Goal: Information Seeking & Learning: Understand process/instructions

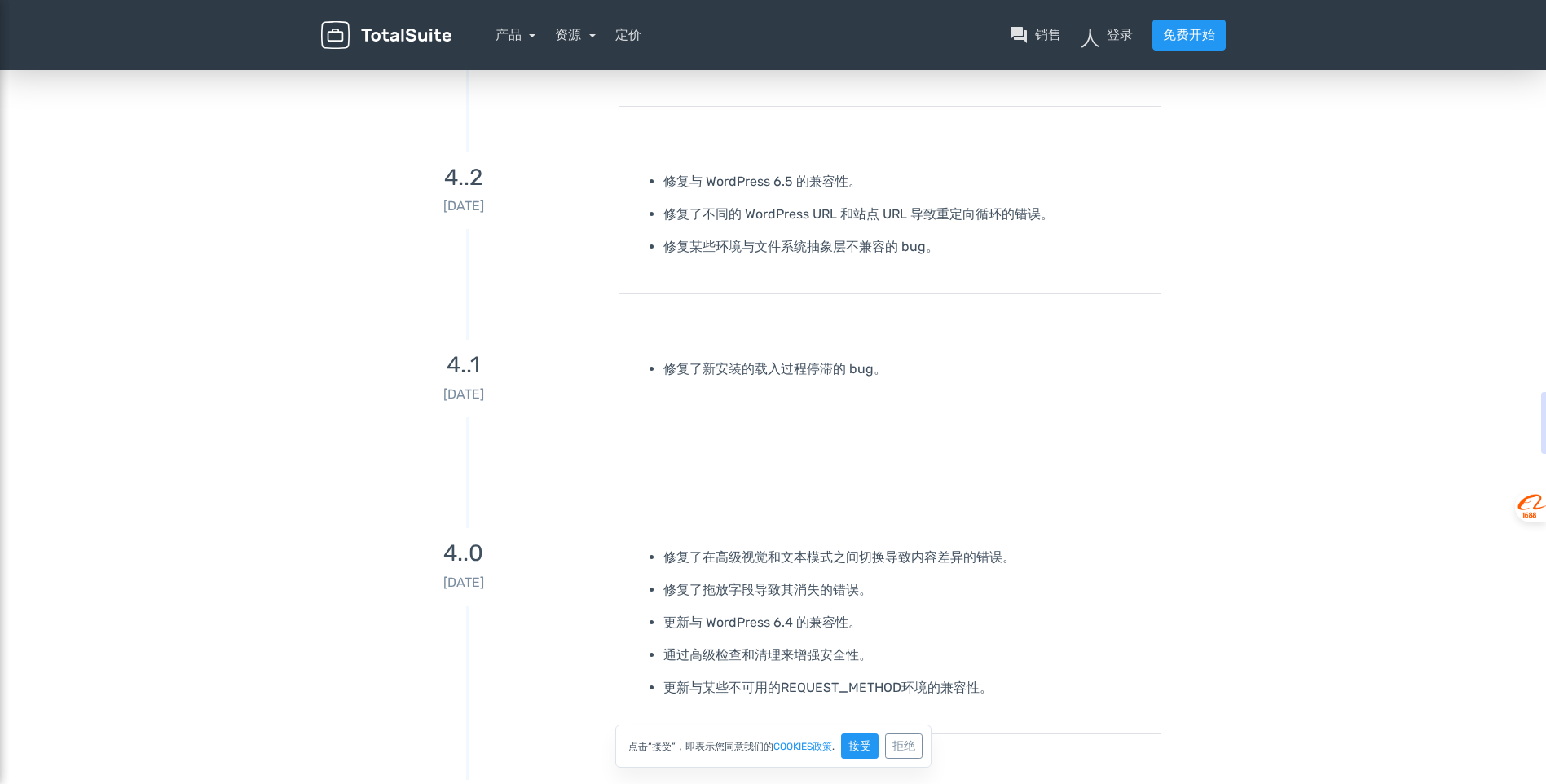
scroll to position [489, 0]
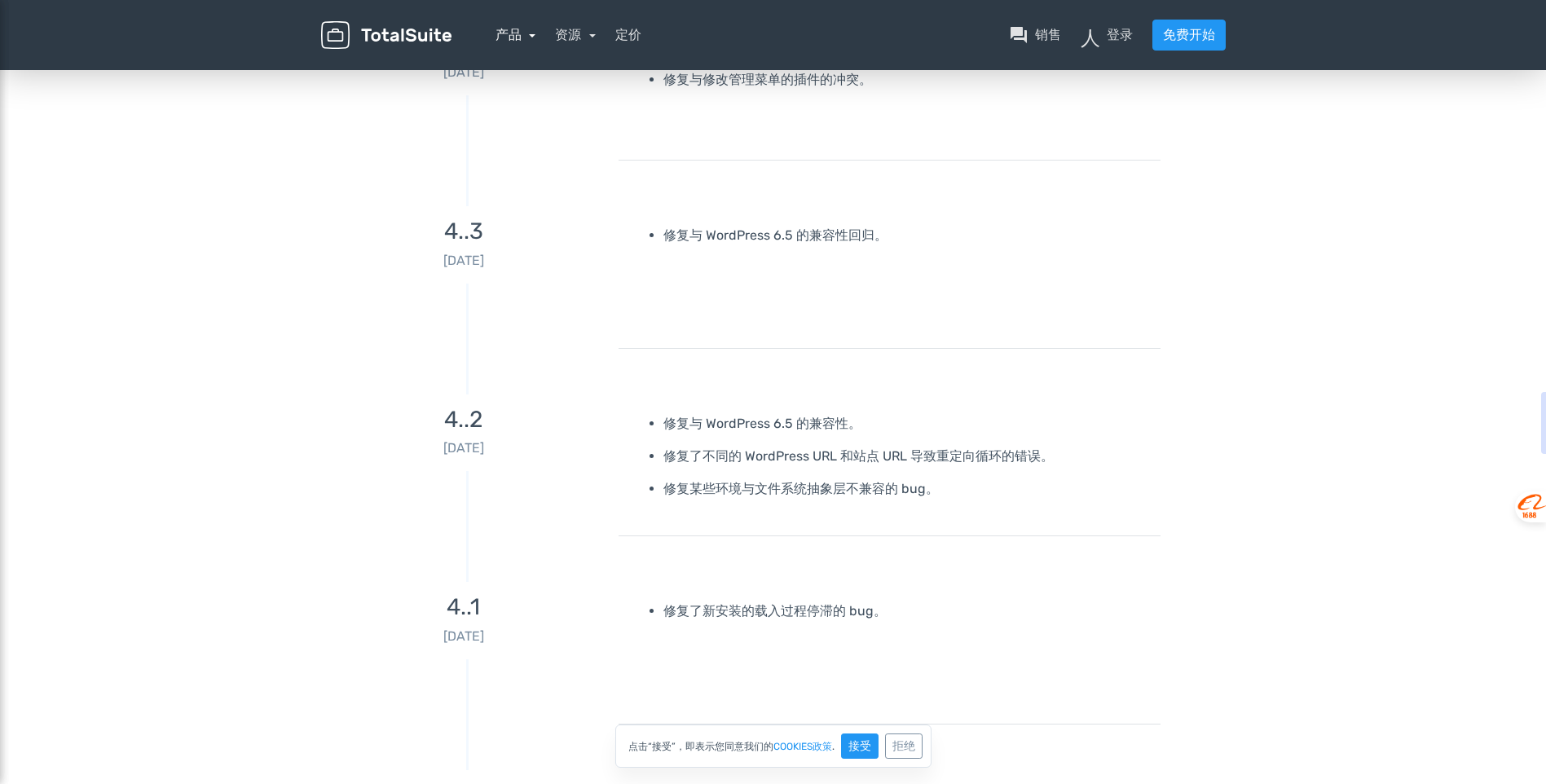
click at [531, 39] on link "产品" at bounding box center [516, 35] width 41 height 15
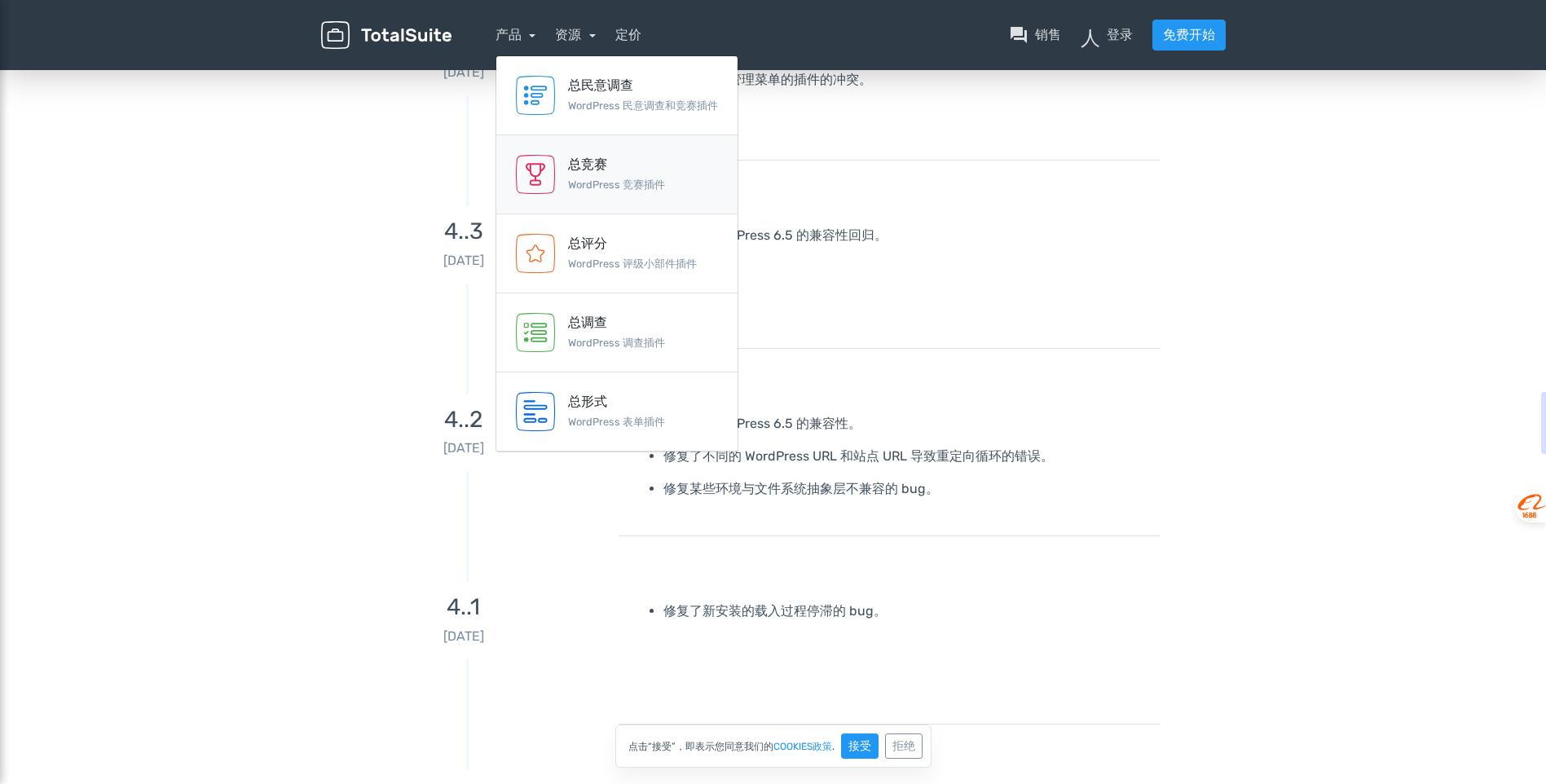
click at [591, 173] on div "总竞赛" at bounding box center [617, 164] width 97 height 20
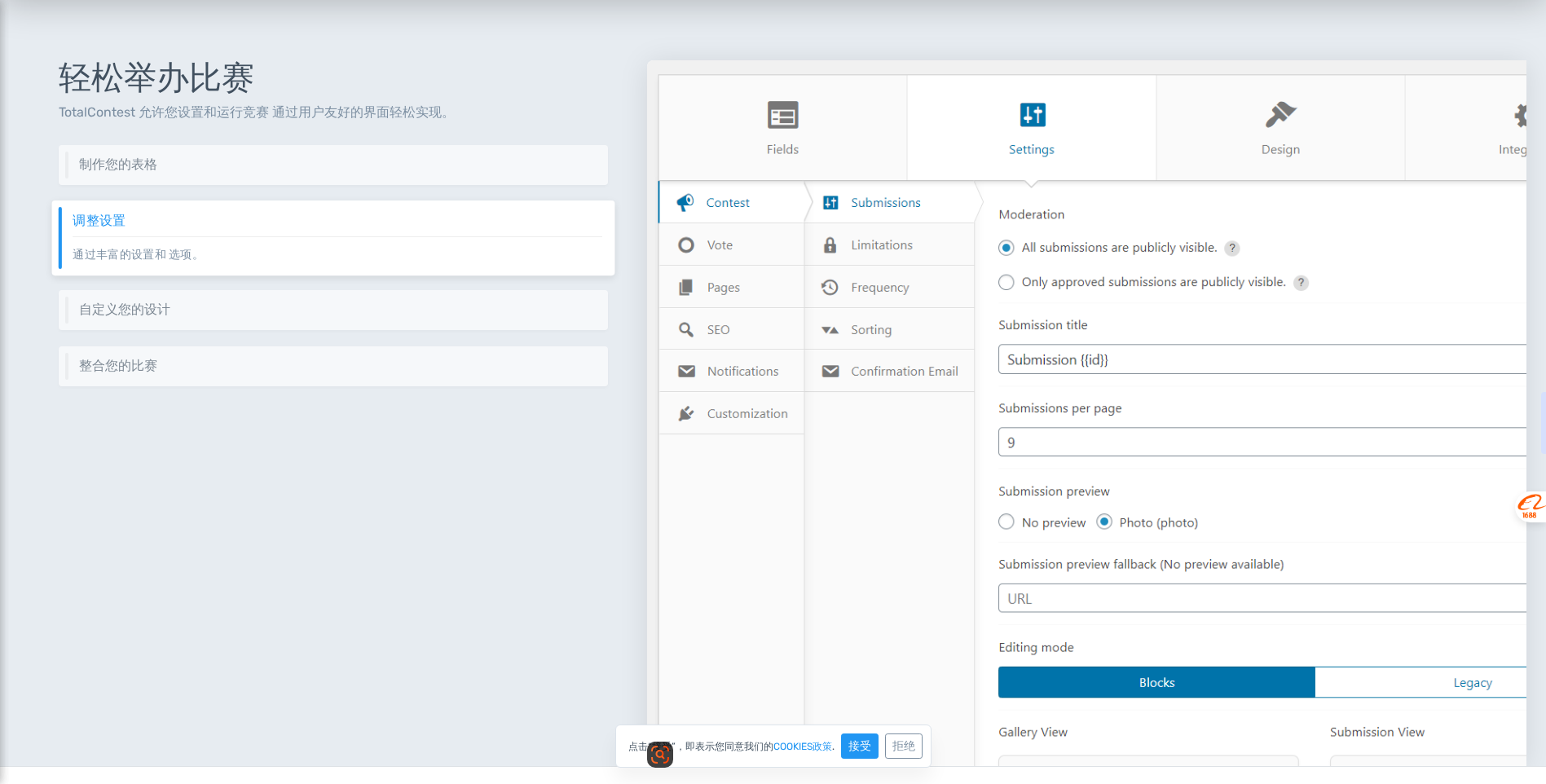
scroll to position [571, 0]
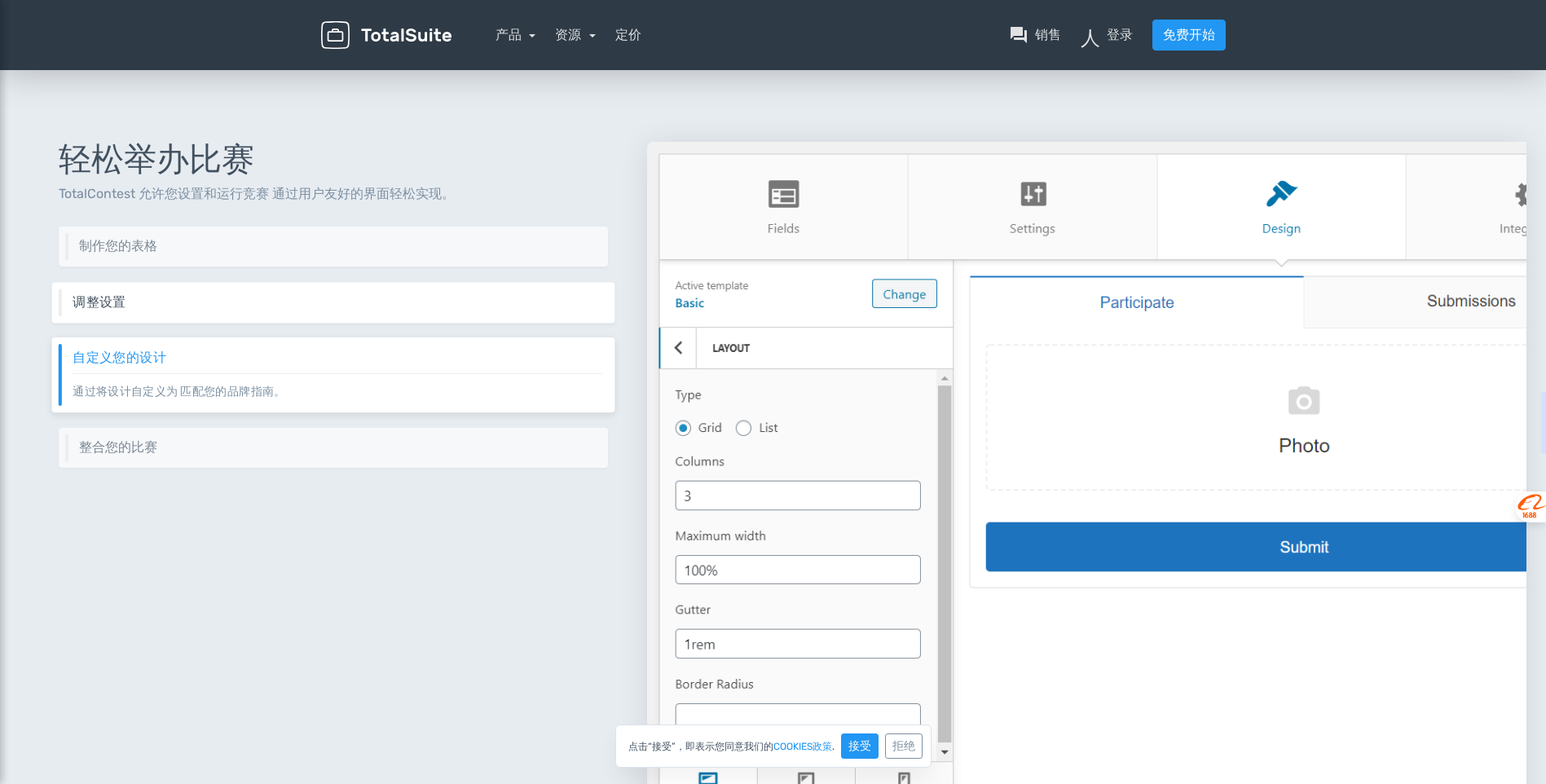
click at [331, 313] on div "调整设置 通过丰富的设置和 选项。" at bounding box center [334, 303] width 563 height 41
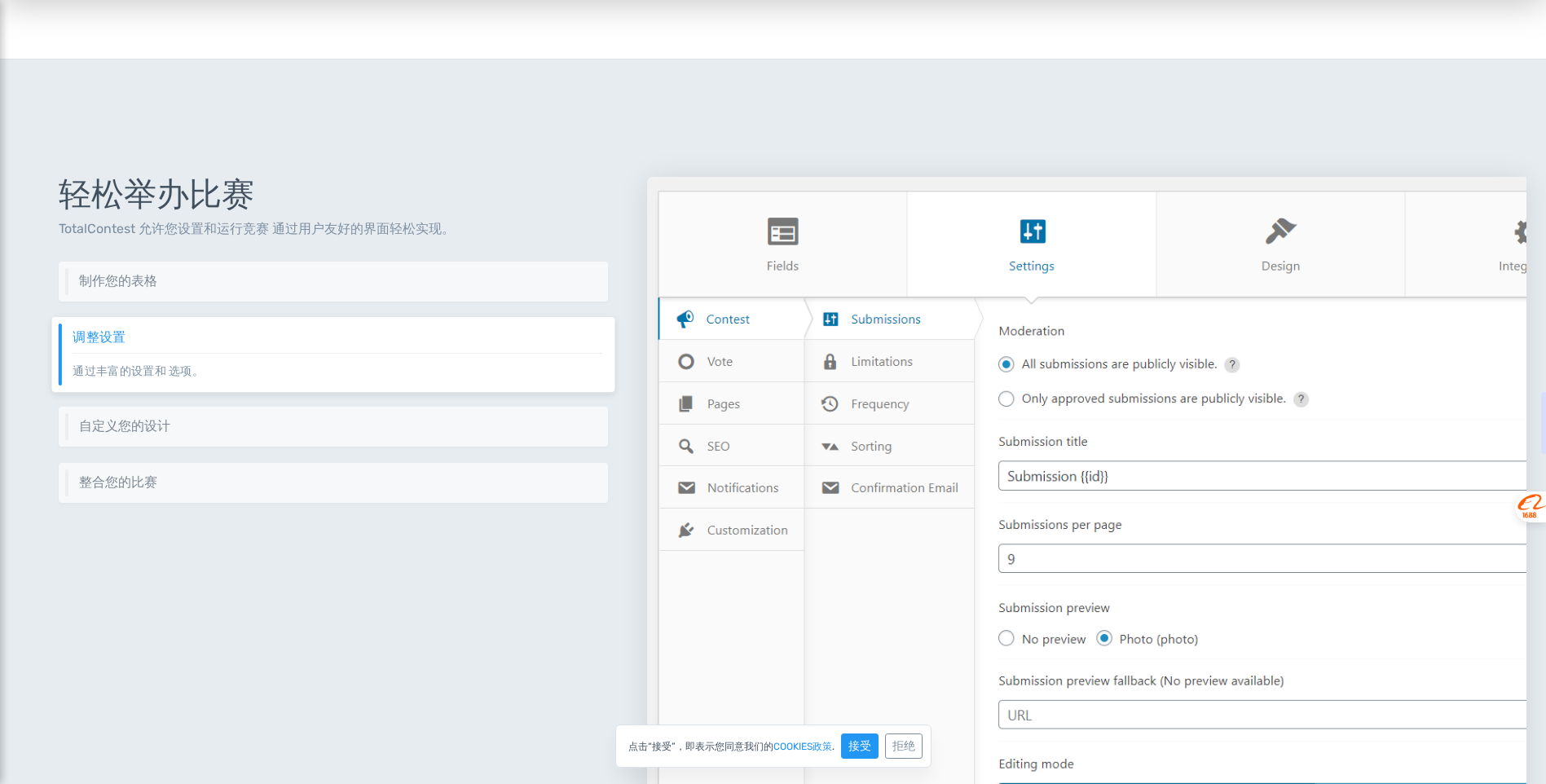
scroll to position [489, 0]
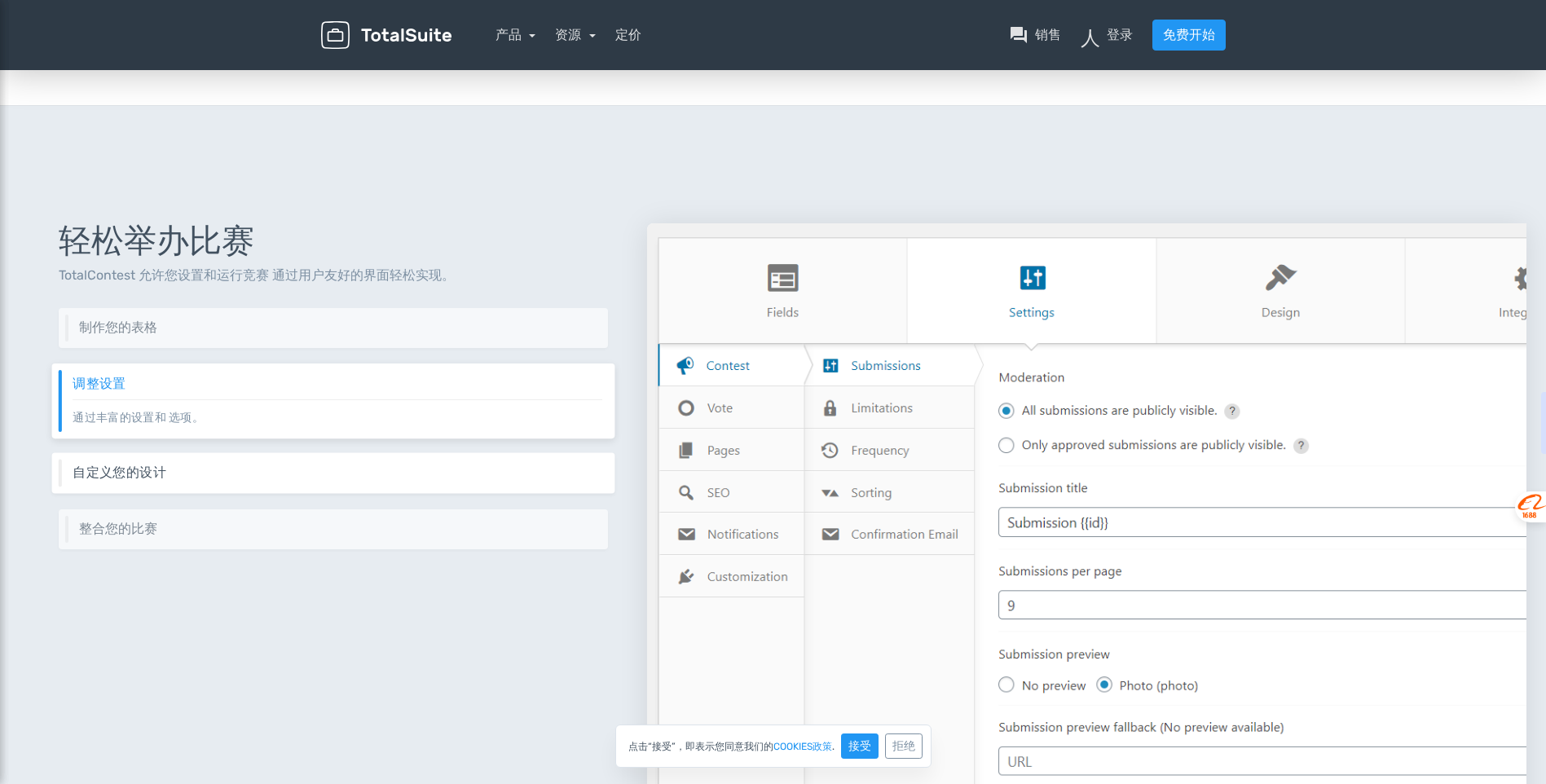
click at [272, 477] on h6 "自定义您的设计" at bounding box center [337, 472] width 530 height 15
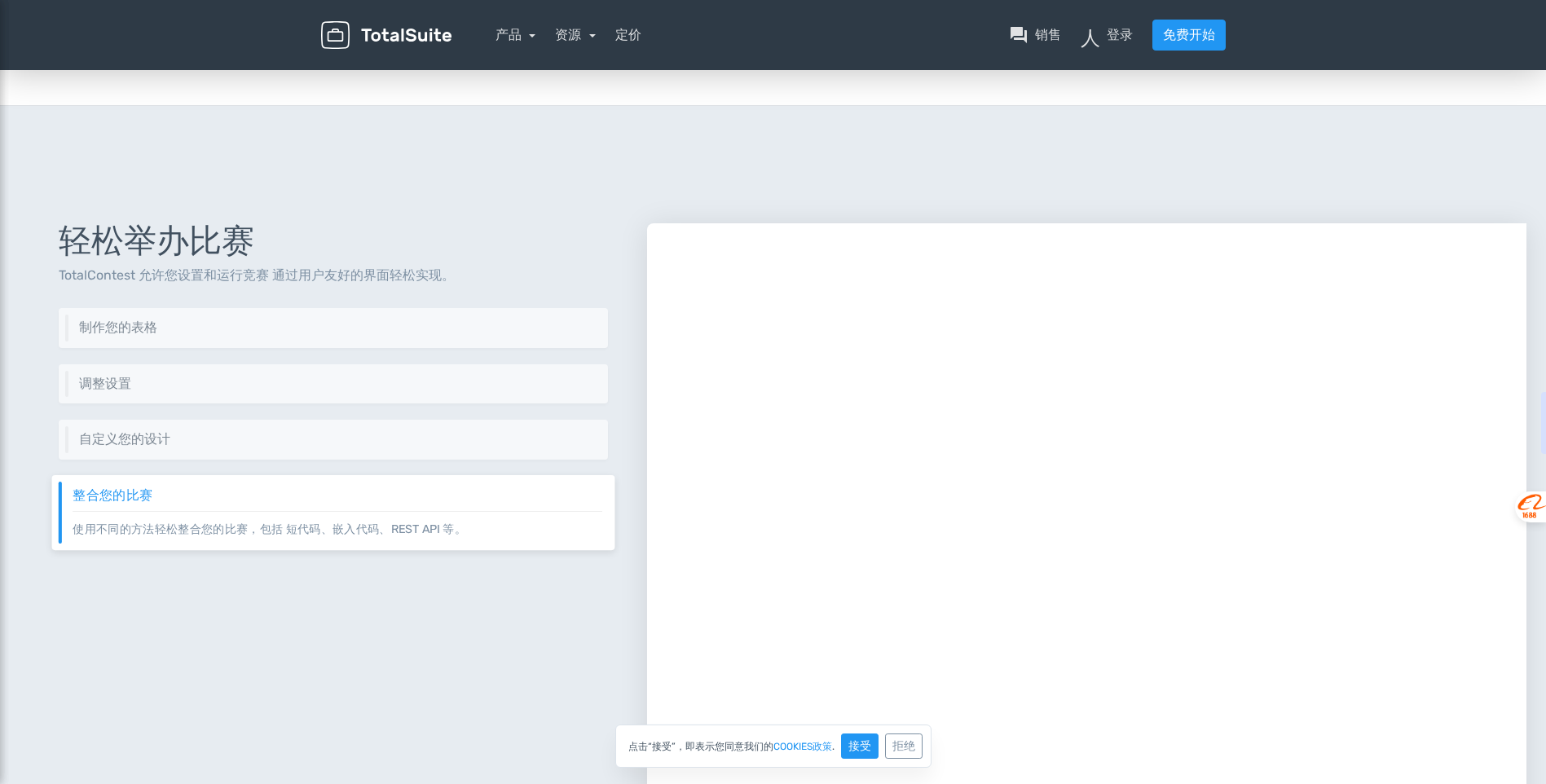
click at [209, 533] on div "整合您的比赛 使用不同的方法轻松整合您的比赛，包括 短代码、嵌入代码、REST API 等。" at bounding box center [334, 513] width 563 height 75
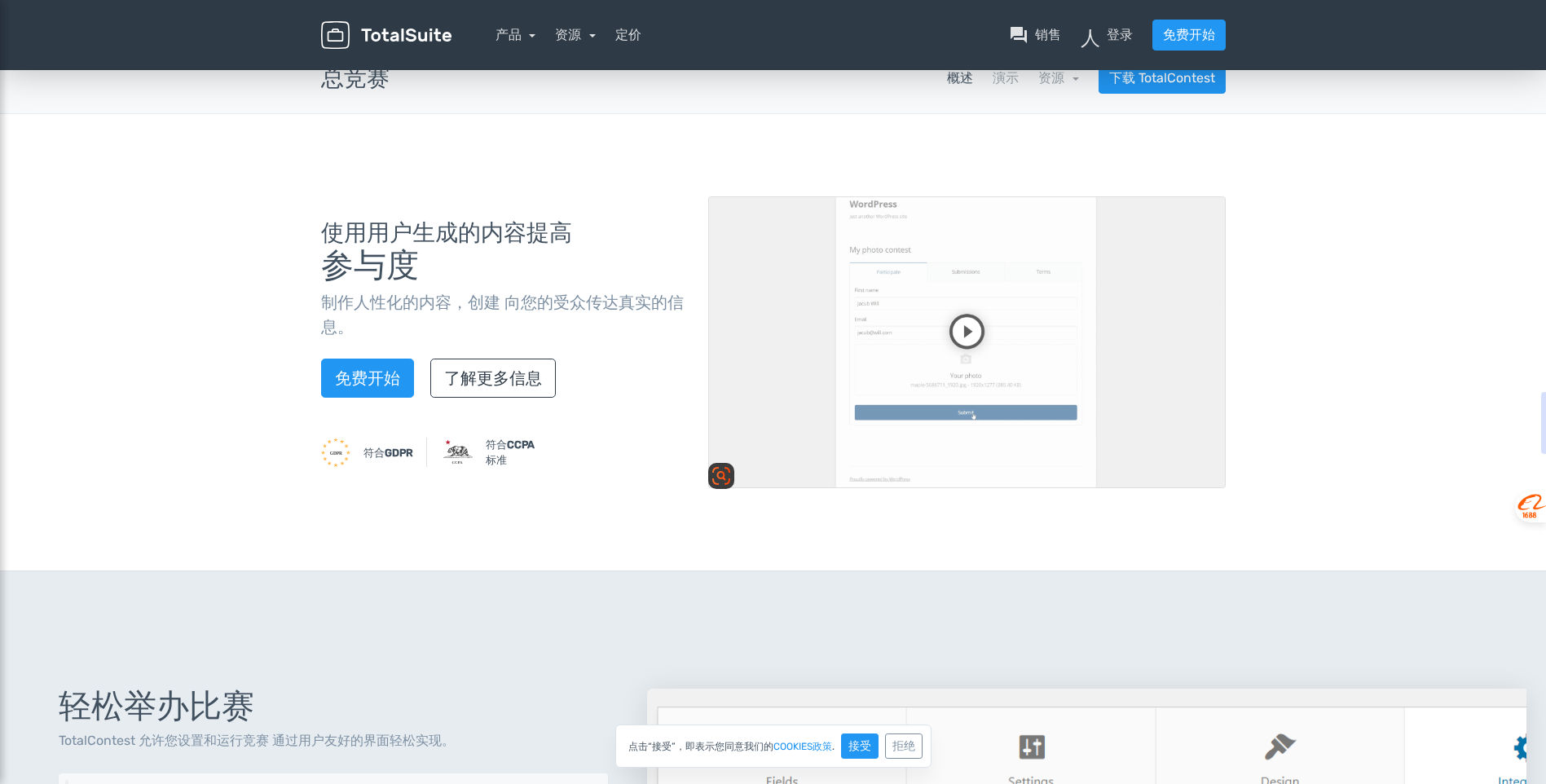
scroll to position [0, 0]
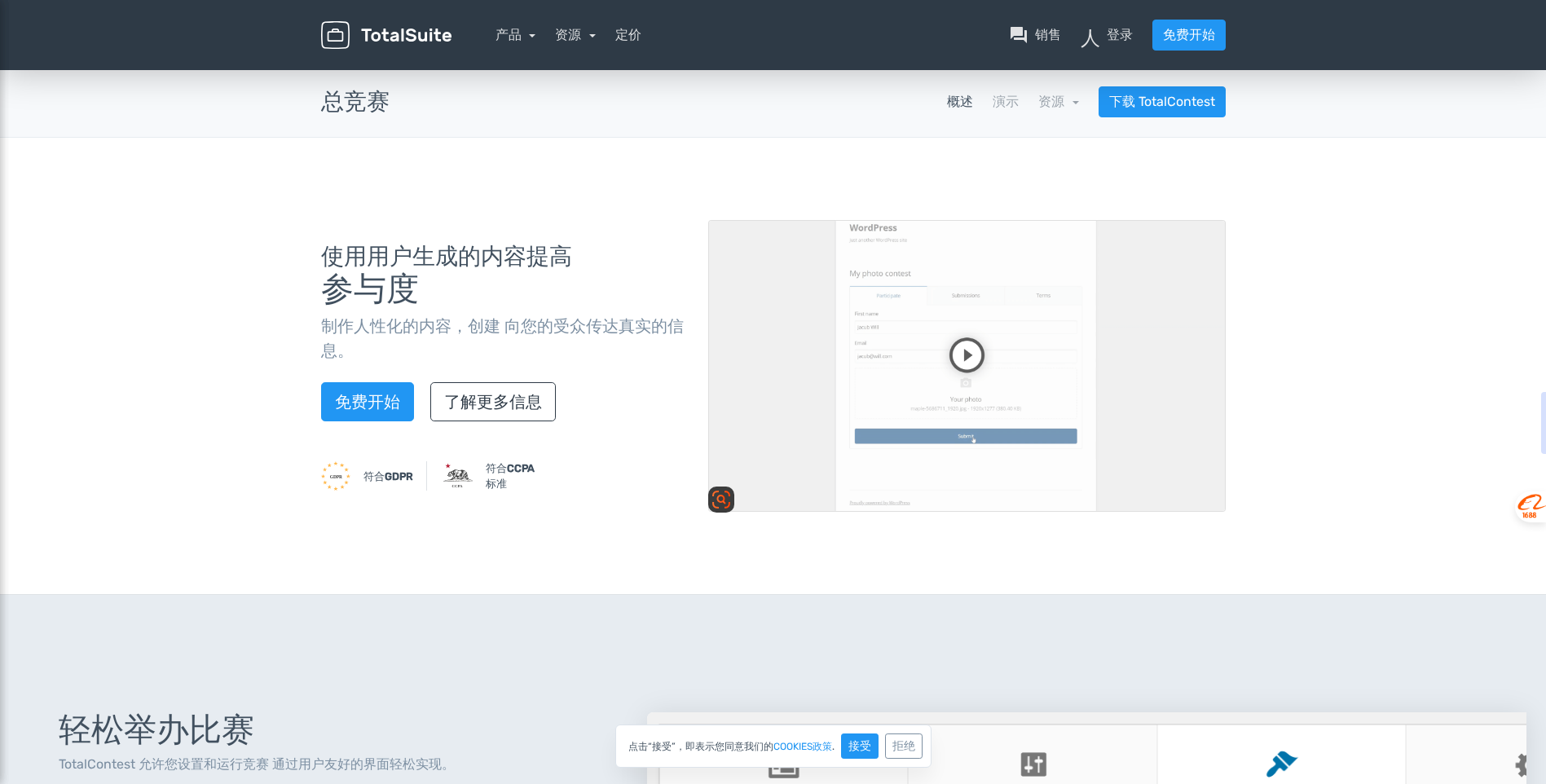
click at [969, 355] on video at bounding box center [967, 366] width 518 height 292
click at [1189, 462] on video at bounding box center [967, 366] width 518 height 292
drag, startPoint x: 954, startPoint y: 357, endPoint x: 1323, endPoint y: 461, distance: 383.4
click at [1323, 461] on div "使用用户生成的内容提高 参与度 制作人性化的内容，创建 向您的受众传达真实的信息。 免费开始 了解更多信息 符合 GDPR 符合 CCPA 标准" at bounding box center [773, 366] width 1546 height 457
click at [590, 38] on link "资源" at bounding box center [576, 35] width 41 height 15
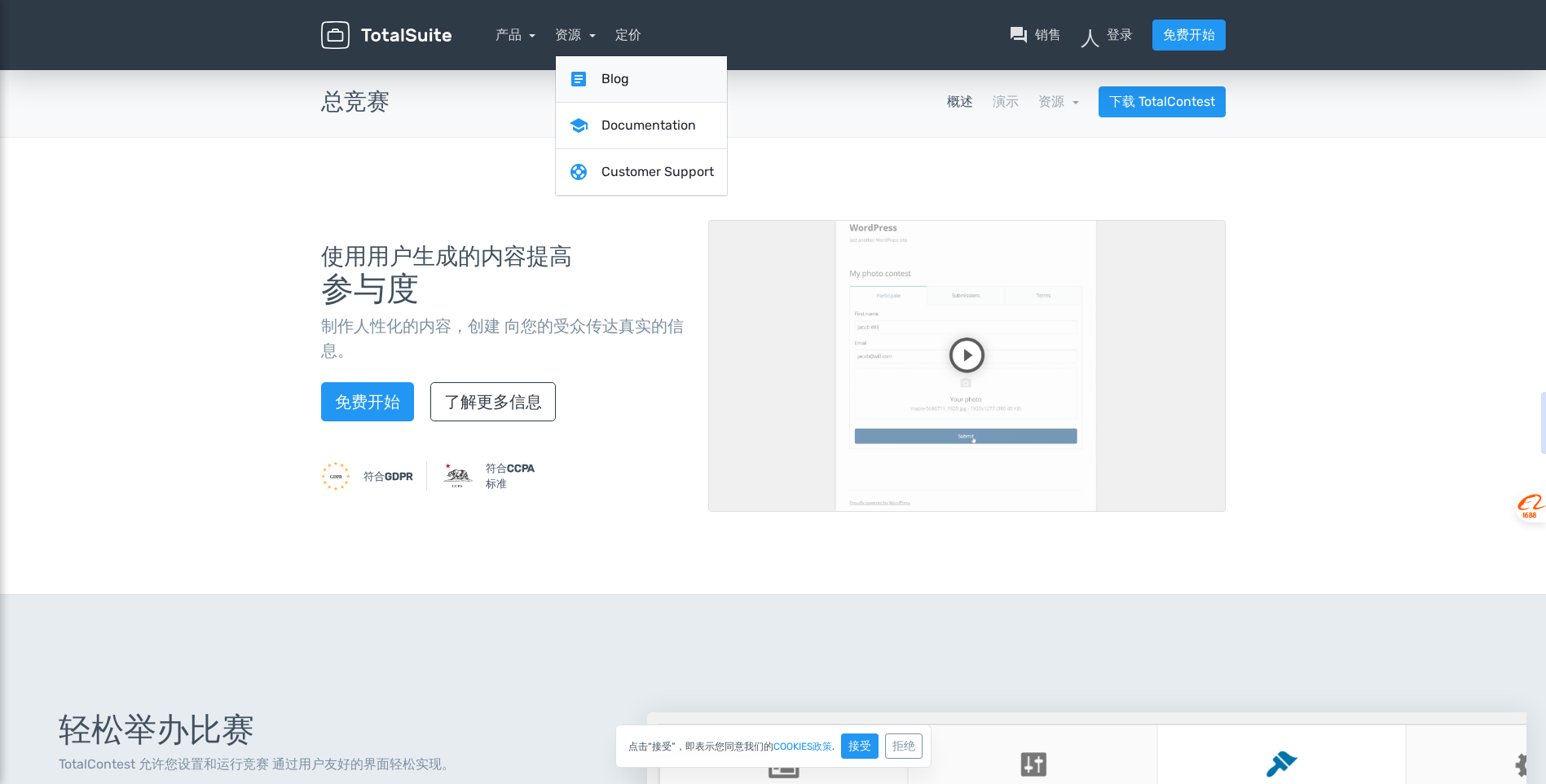
click at [615, 82] on font "Blog" at bounding box center [615, 78] width 27 height 20
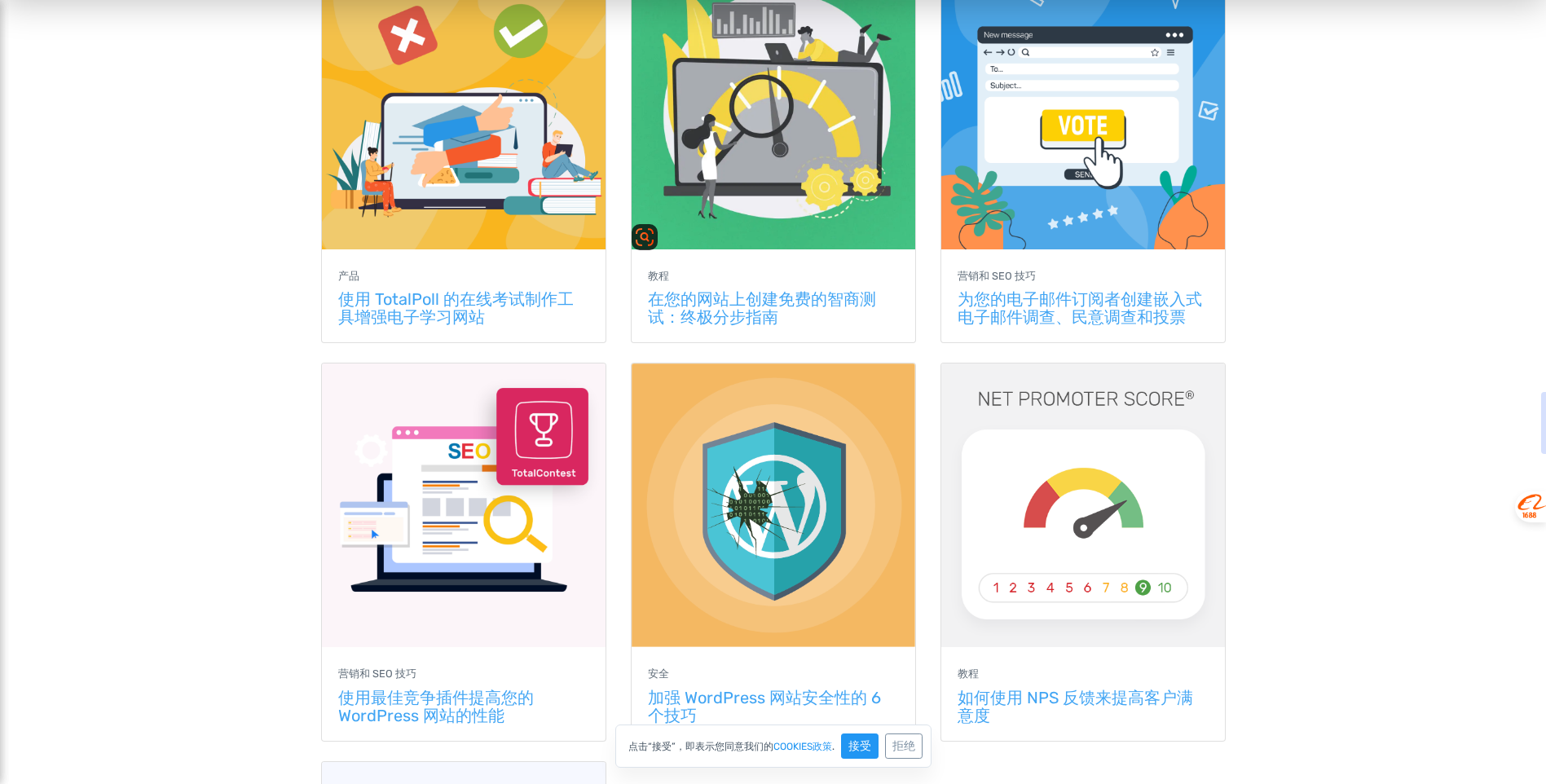
scroll to position [734, 0]
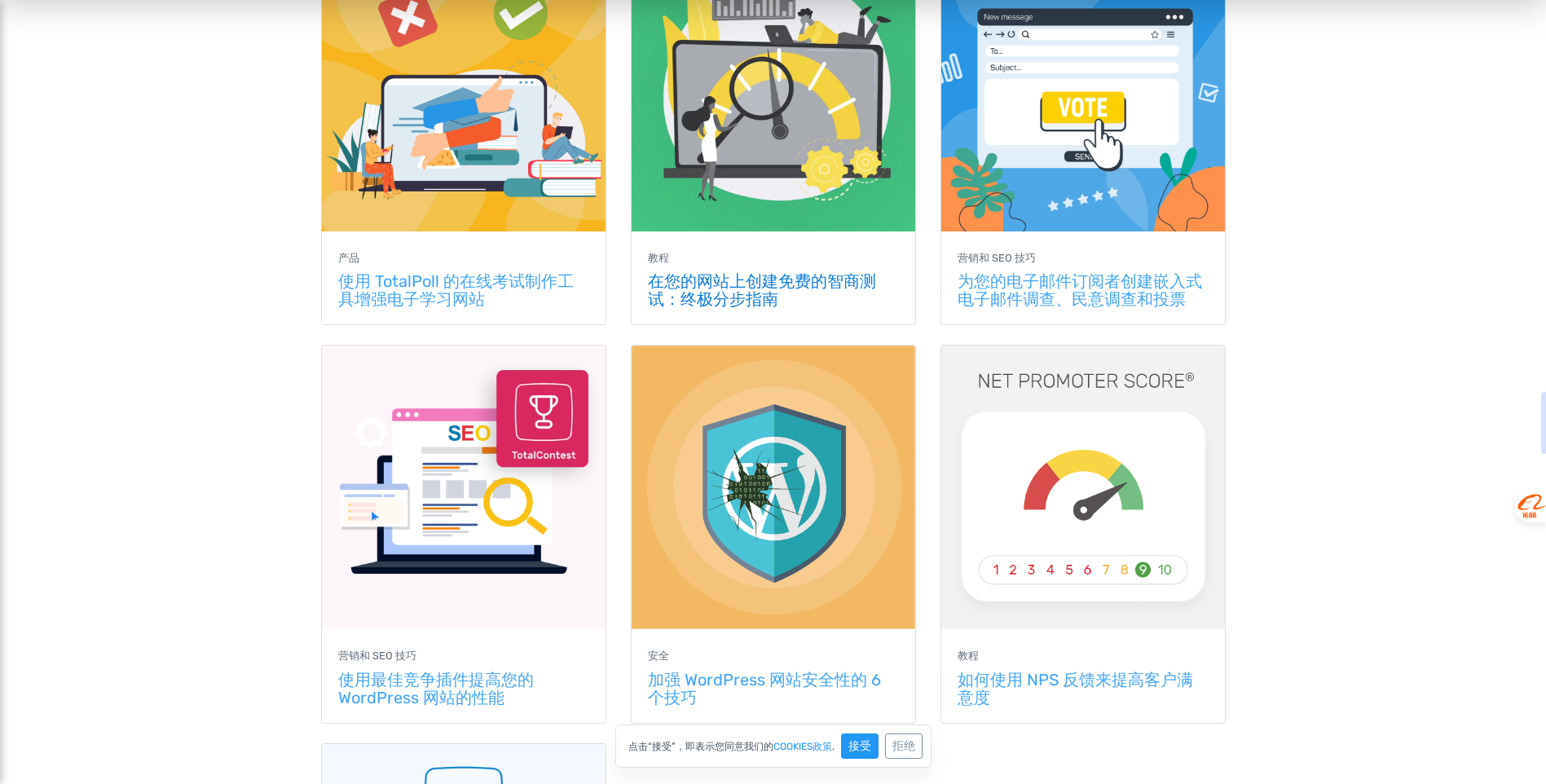
click at [808, 284] on link "在您的网站上创建免费的智商测试：终极分步指南" at bounding box center [761, 290] width 228 height 38
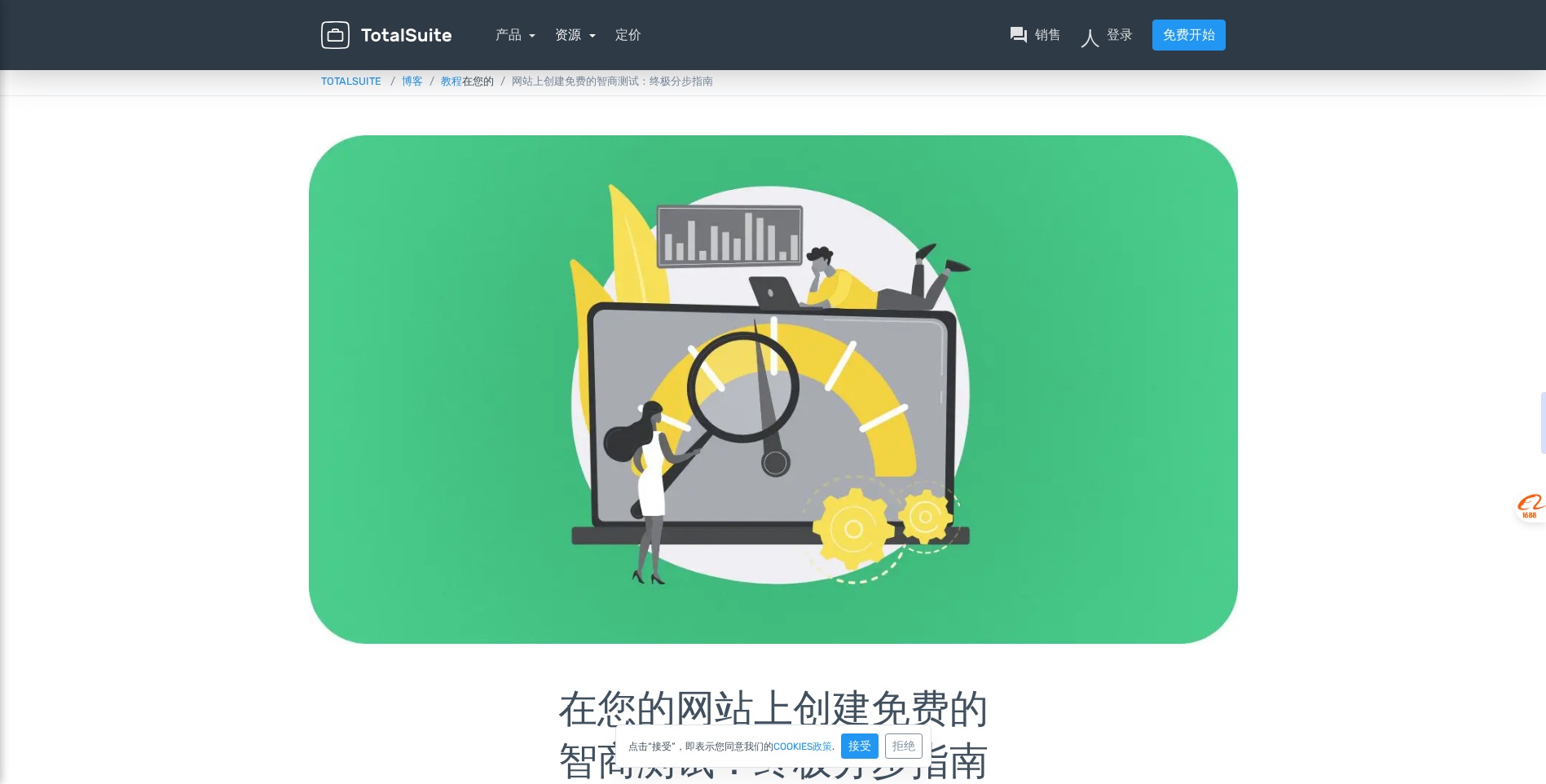
click at [592, 39] on link "资源" at bounding box center [576, 35] width 41 height 15
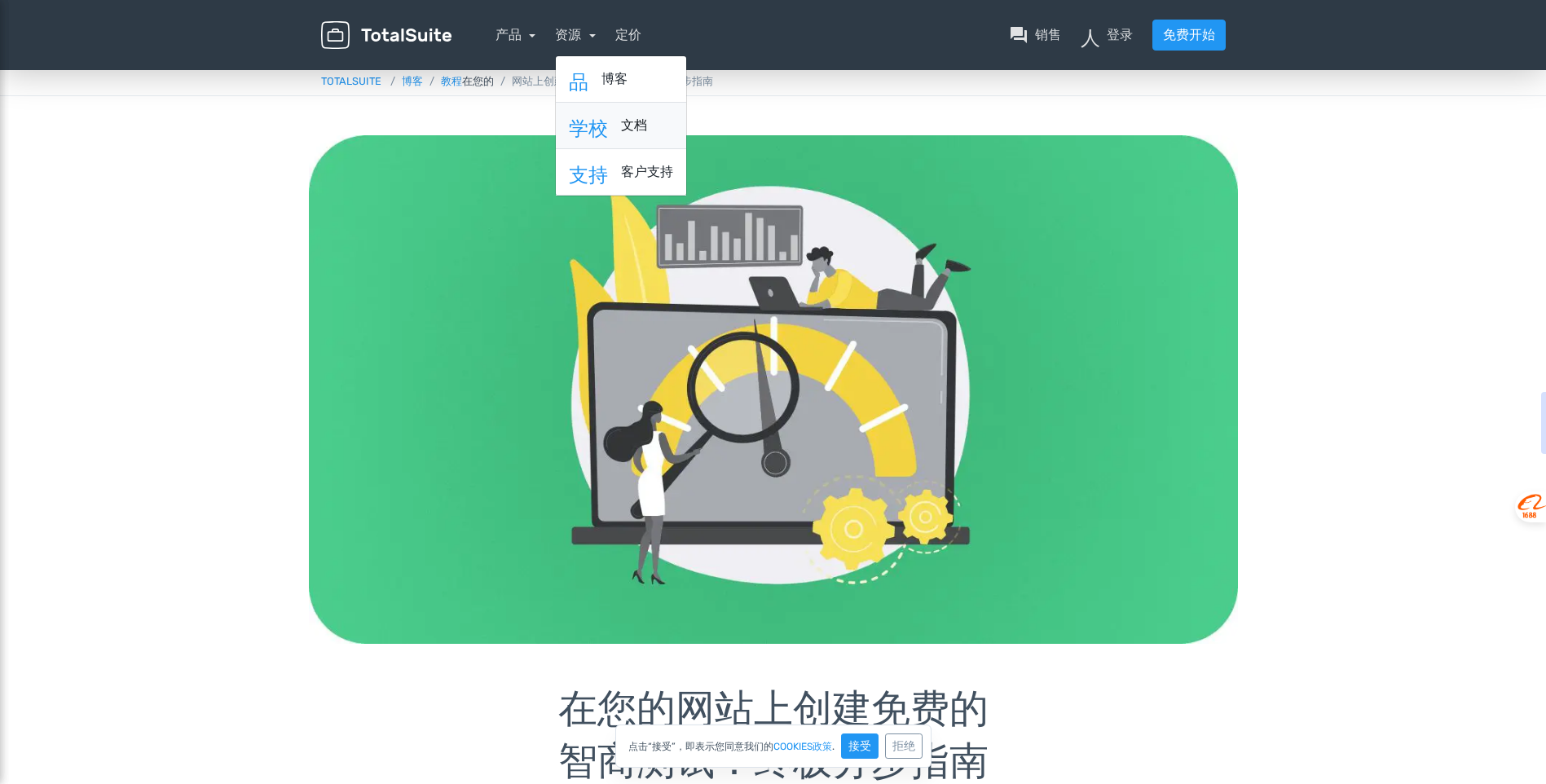
click at [614, 126] on link "学校 文档" at bounding box center [620, 125] width 131 height 46
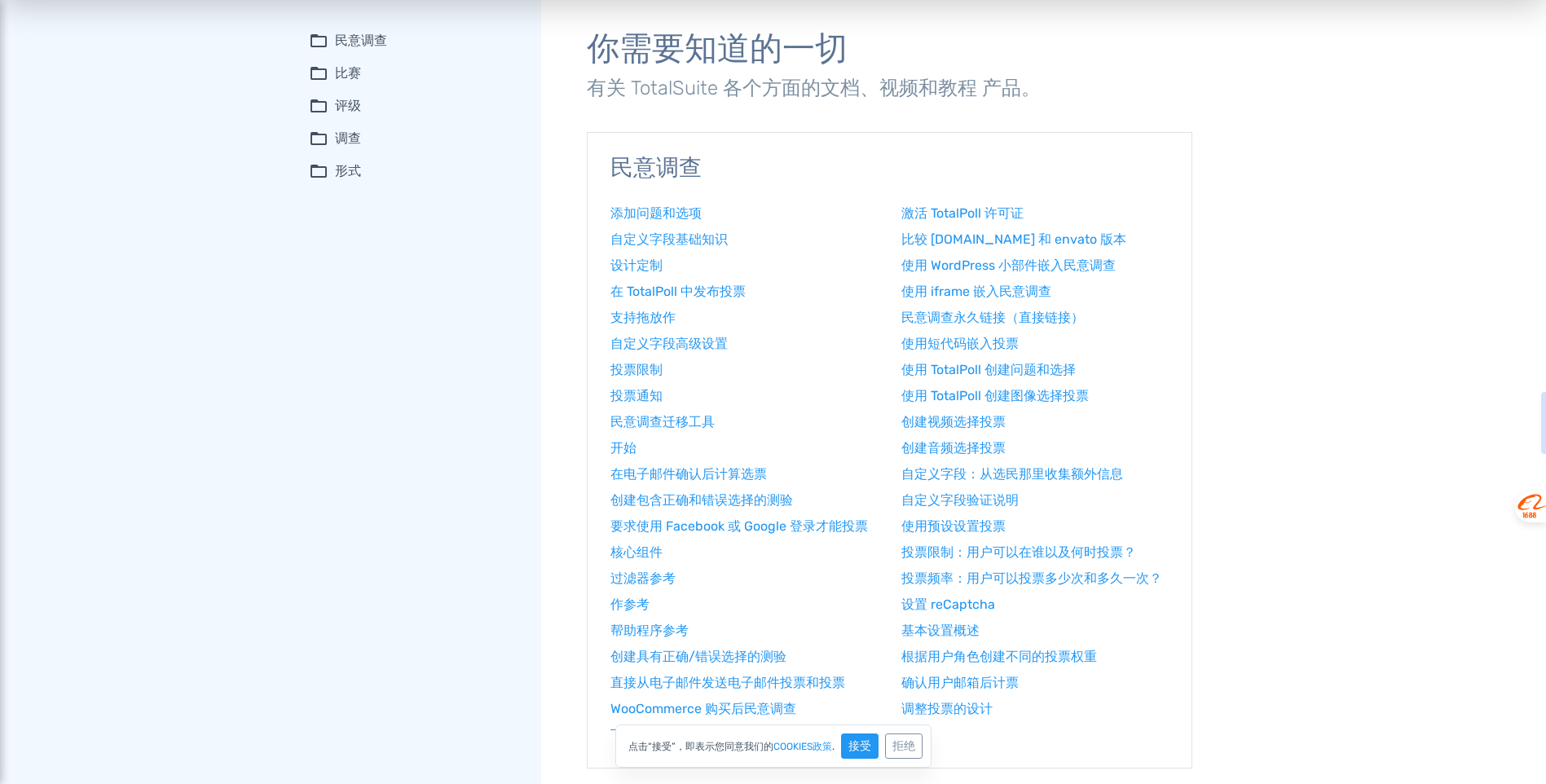
scroll to position [163, 0]
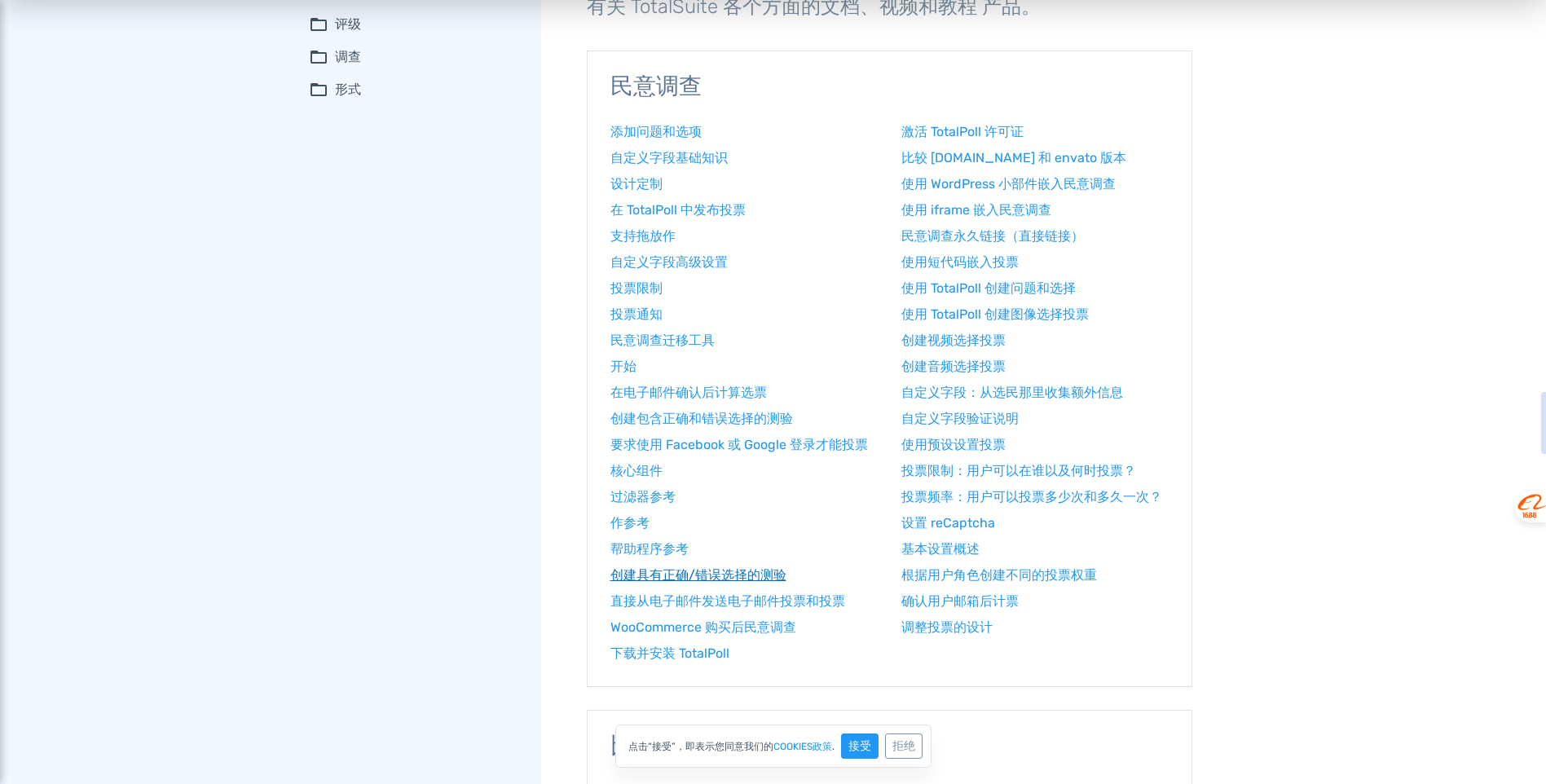
click at [739, 574] on font "创建具有正确/错误选择的测验" at bounding box center [698, 575] width 176 height 15
